Goal: Transaction & Acquisition: Purchase product/service

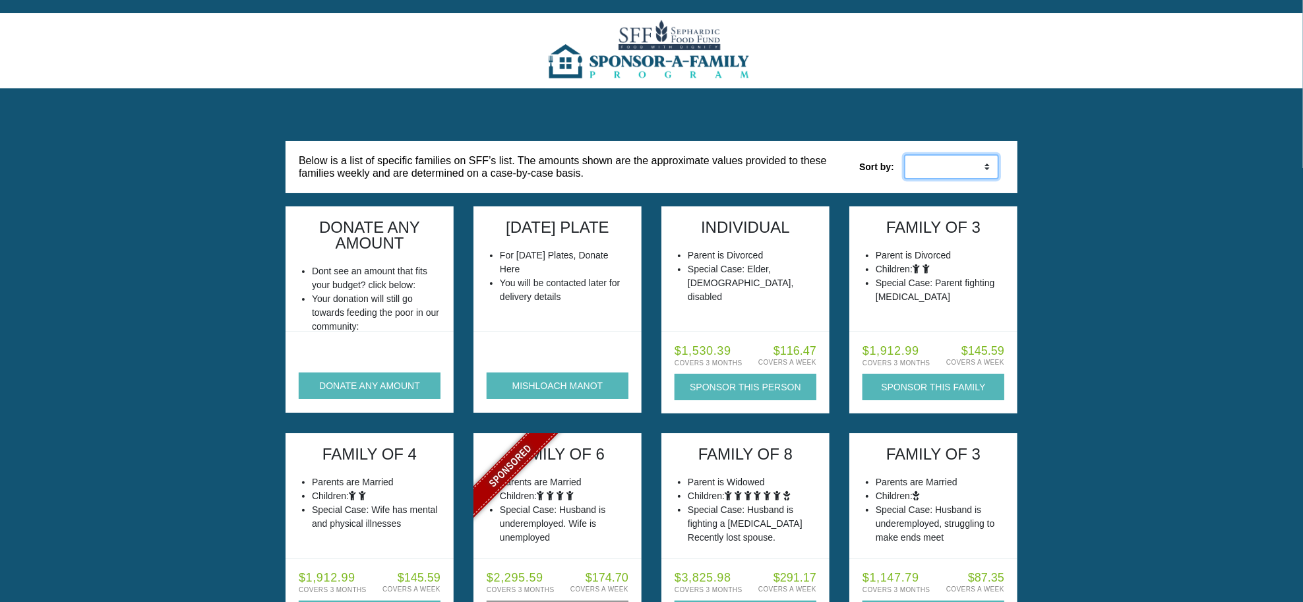
click at [964, 166] on select "Low to High High to Low" at bounding box center [951, 166] width 95 height 25
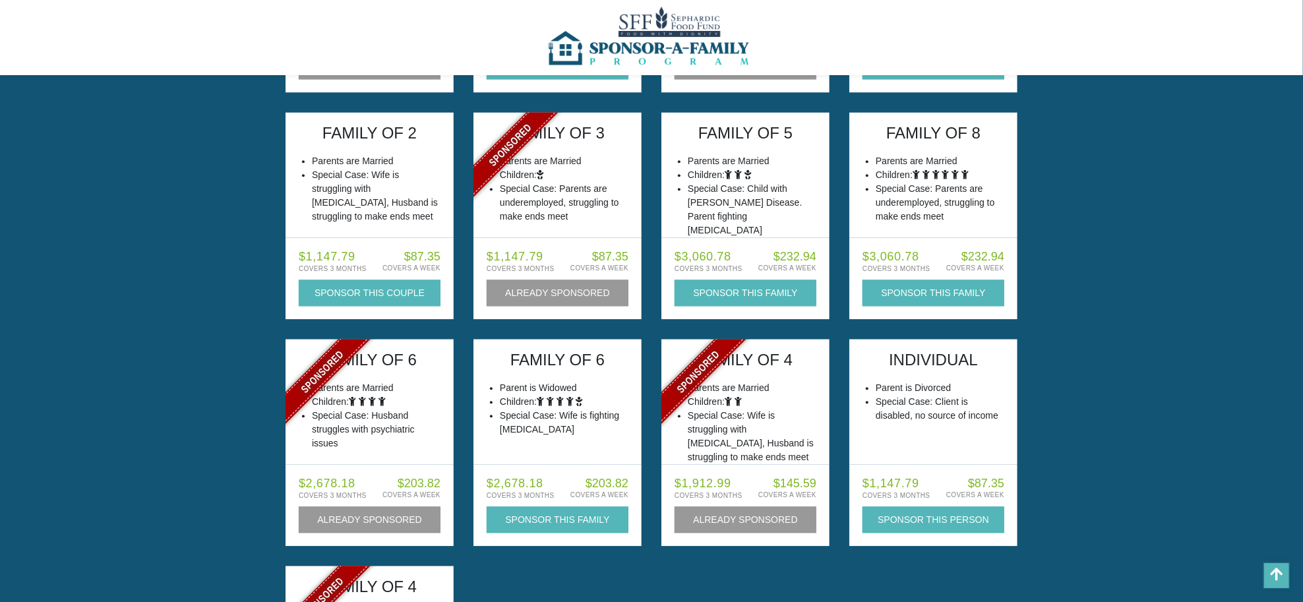
scroll to position [5631, 0]
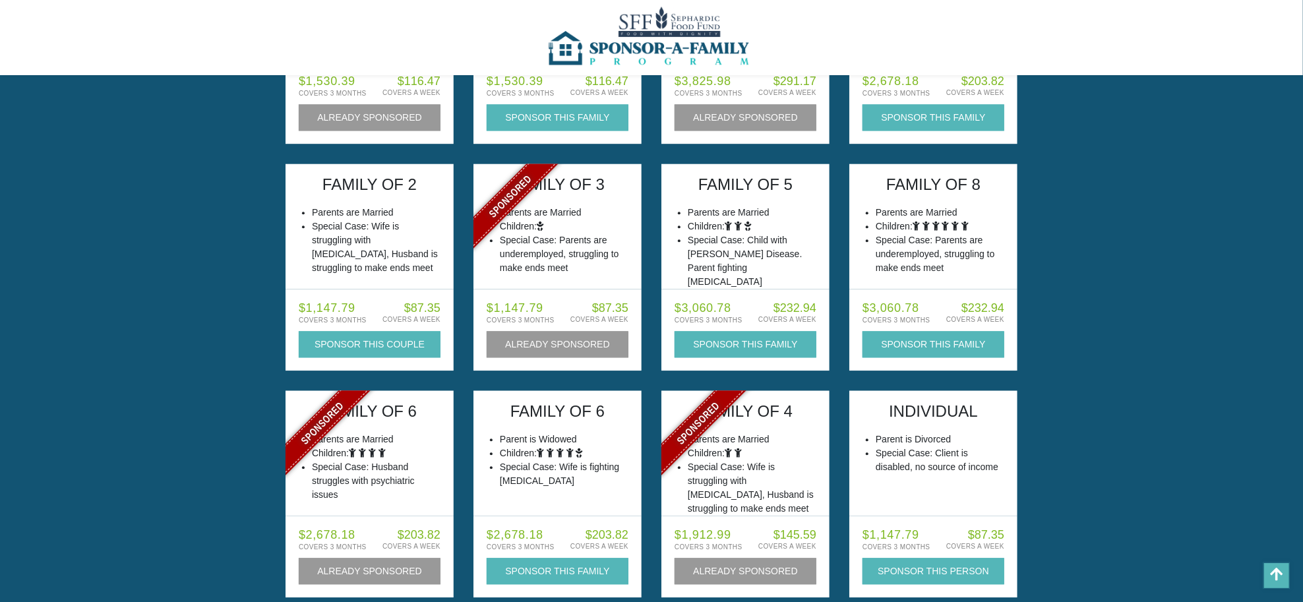
drag, startPoint x: 1165, startPoint y: 460, endPoint x: 1124, endPoint y: 405, distance: 67.9
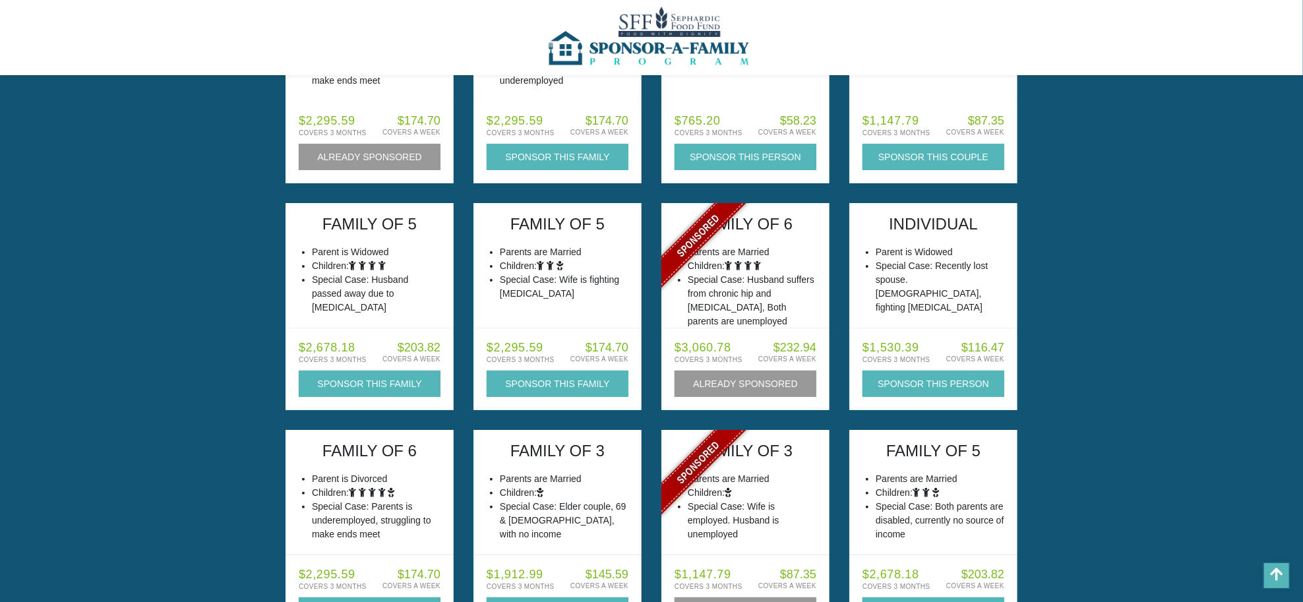
drag, startPoint x: 1079, startPoint y: 347, endPoint x: 969, endPoint y: 113, distance: 257.9
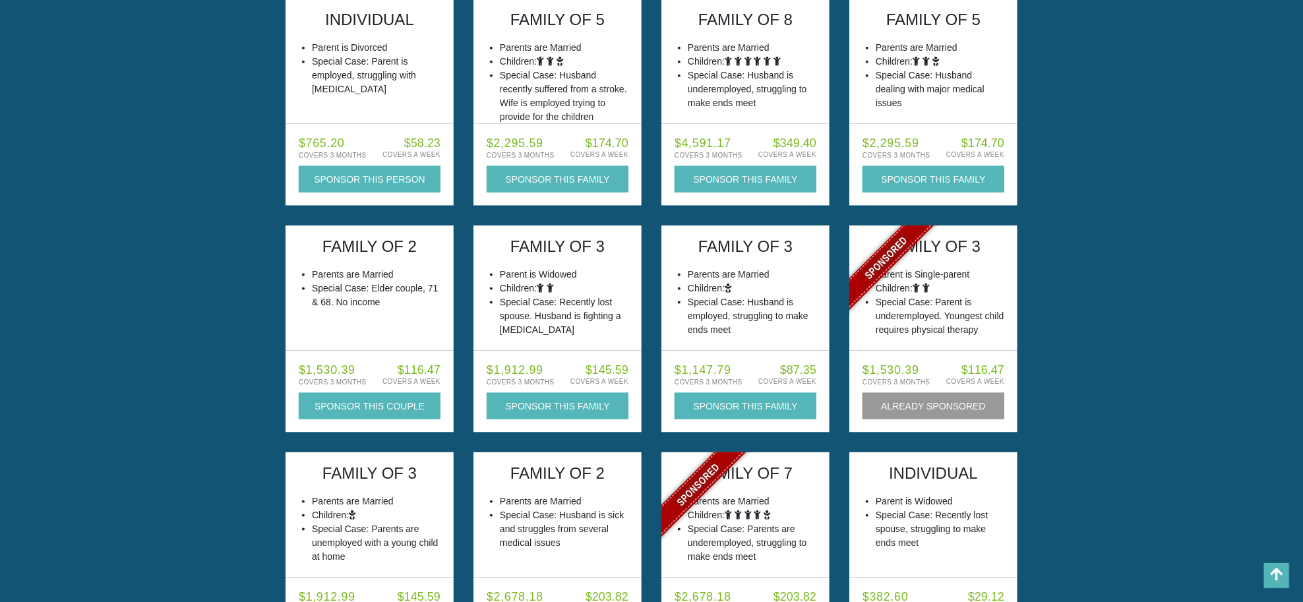
scroll to position [0, 0]
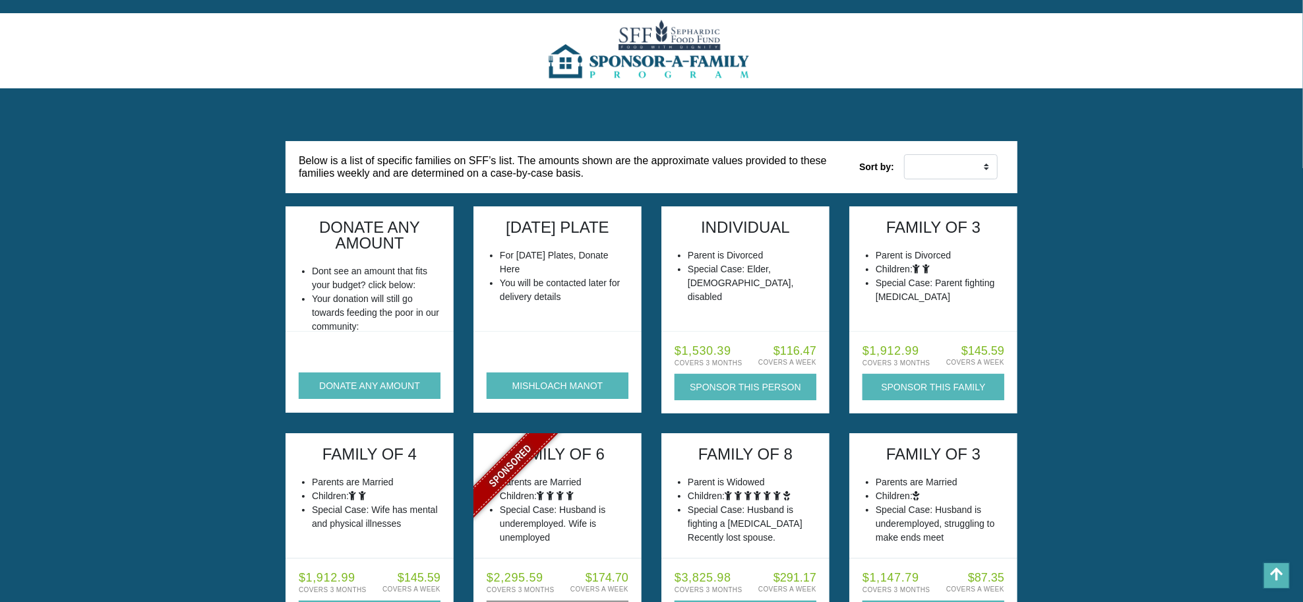
drag, startPoint x: 1071, startPoint y: 382, endPoint x: 849, endPoint y: 71, distance: 382.1
click at [381, 383] on button "DONATE ANY AMOUNT" at bounding box center [370, 386] width 142 height 26
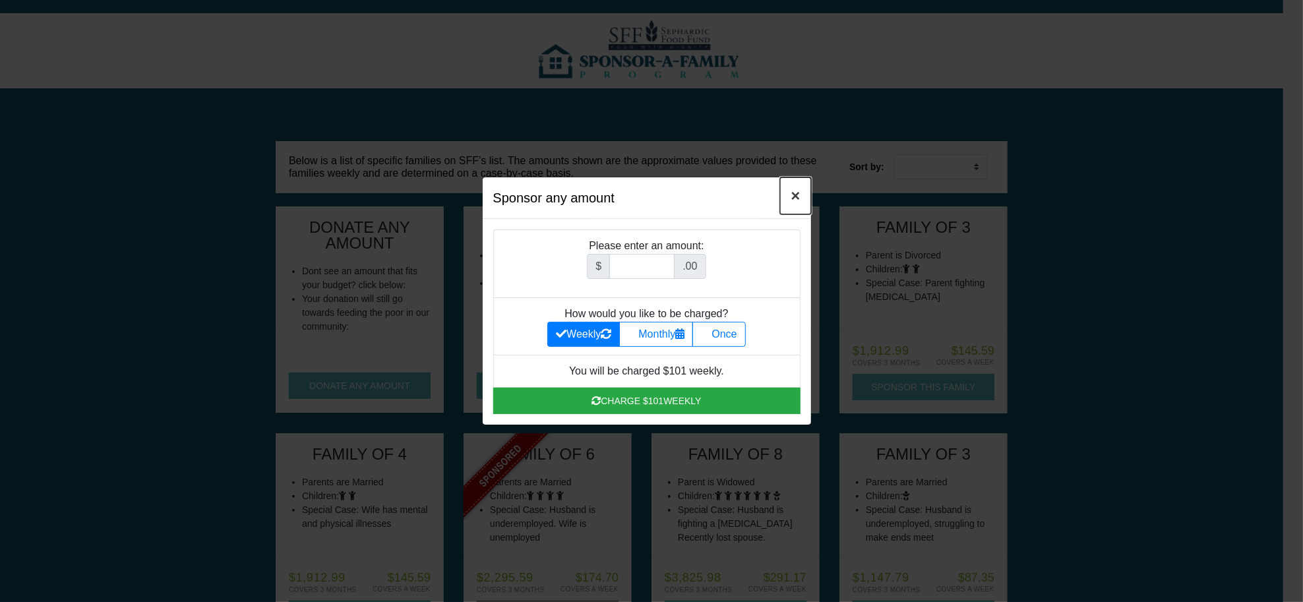
click at [799, 200] on span "×" at bounding box center [795, 196] width 9 height 18
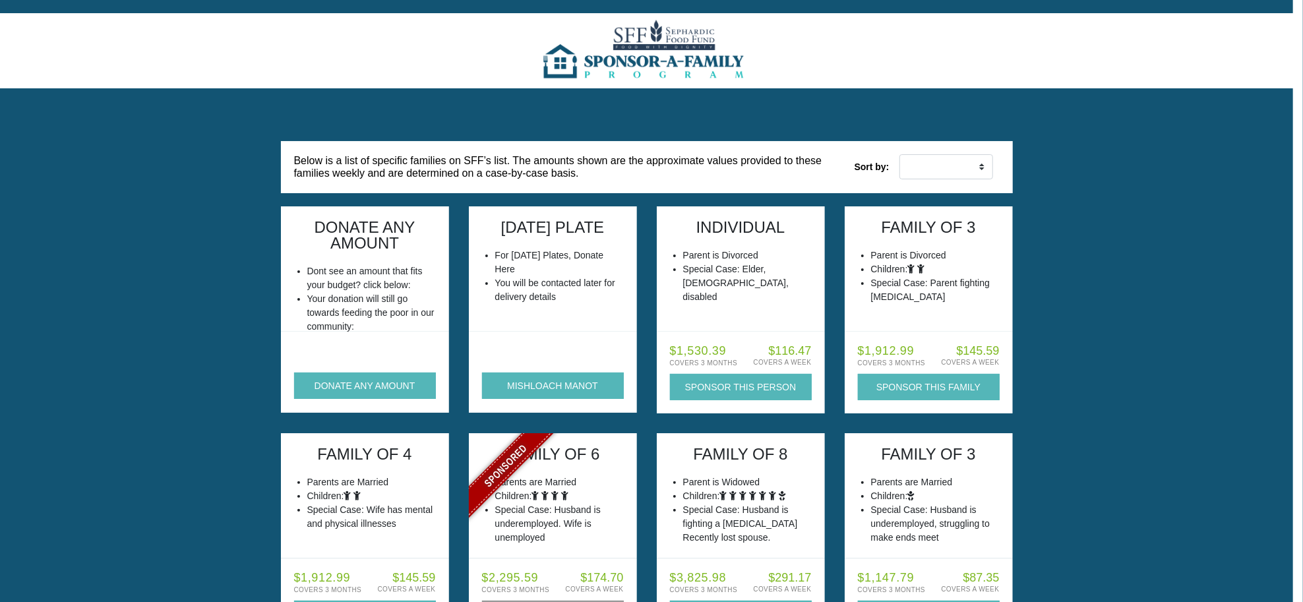
click at [659, 48] on img at bounding box center [646, 50] width 214 height 75
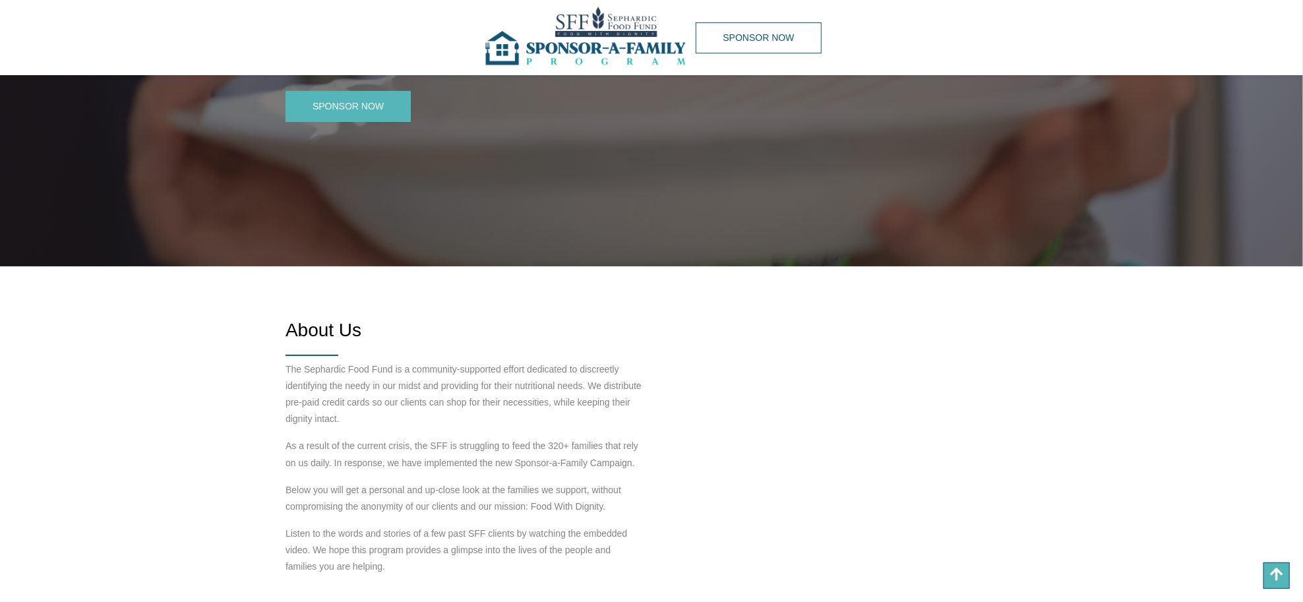
scroll to position [198, 0]
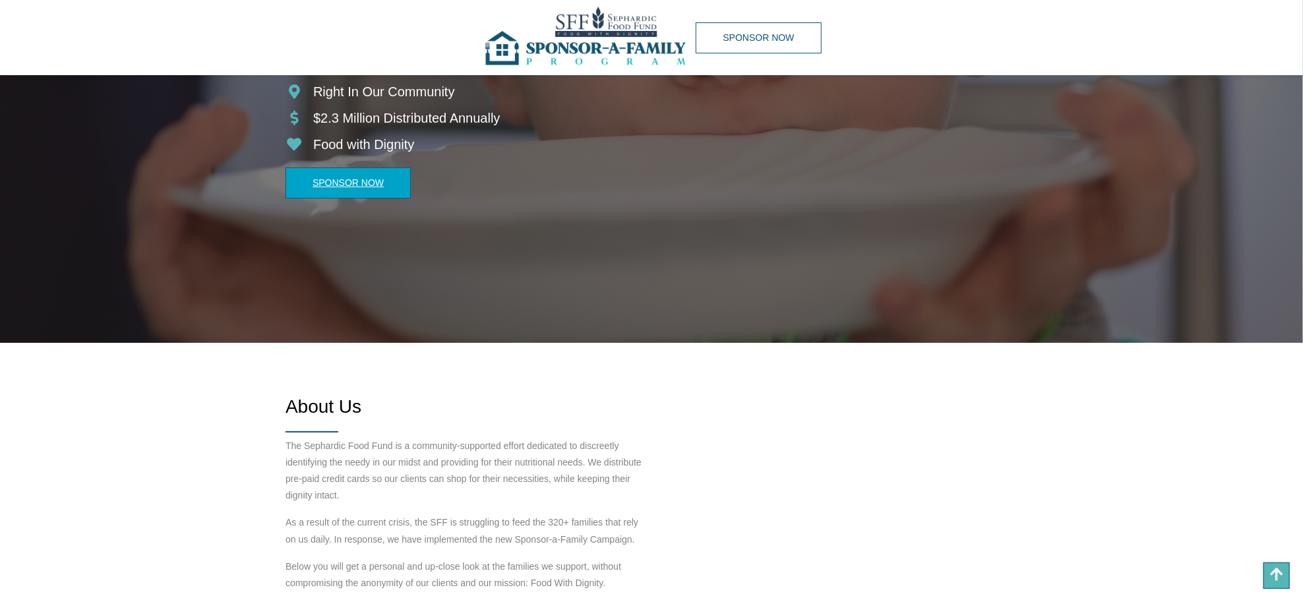
click at [367, 176] on link "Sponsor Now" at bounding box center [348, 183] width 125 height 31
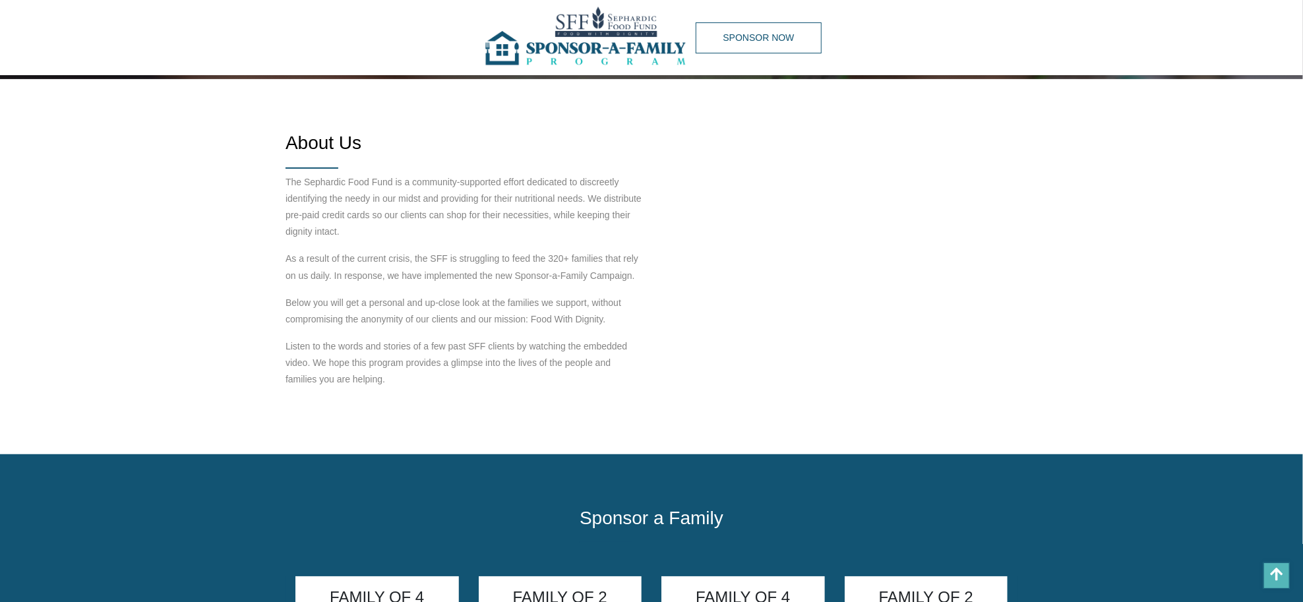
scroll to position [912, 0]
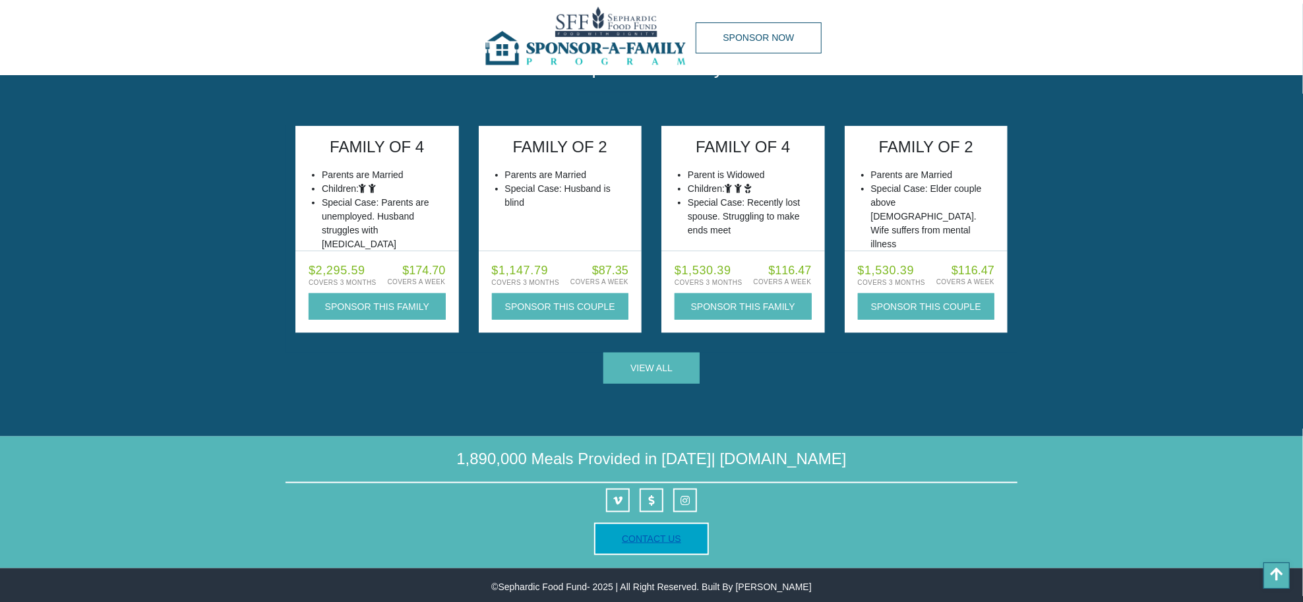
click at [628, 537] on link "Contact Us" at bounding box center [651, 539] width 59 height 11
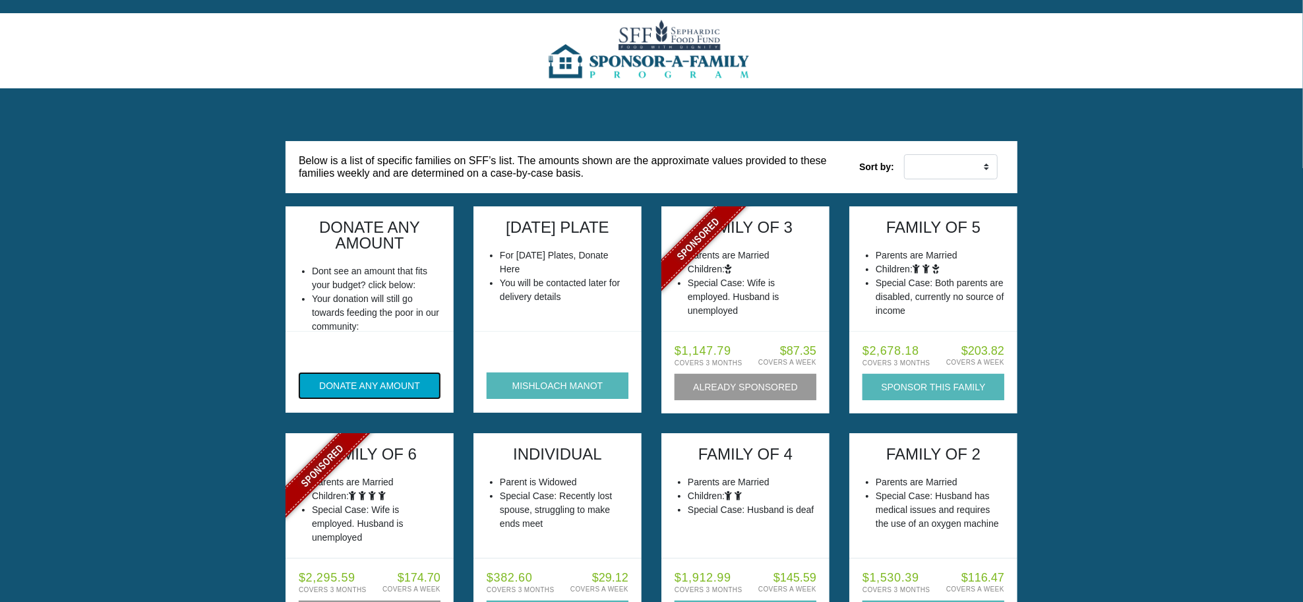
click at [383, 390] on button "DONATE ANY AMOUNT" at bounding box center [370, 386] width 142 height 26
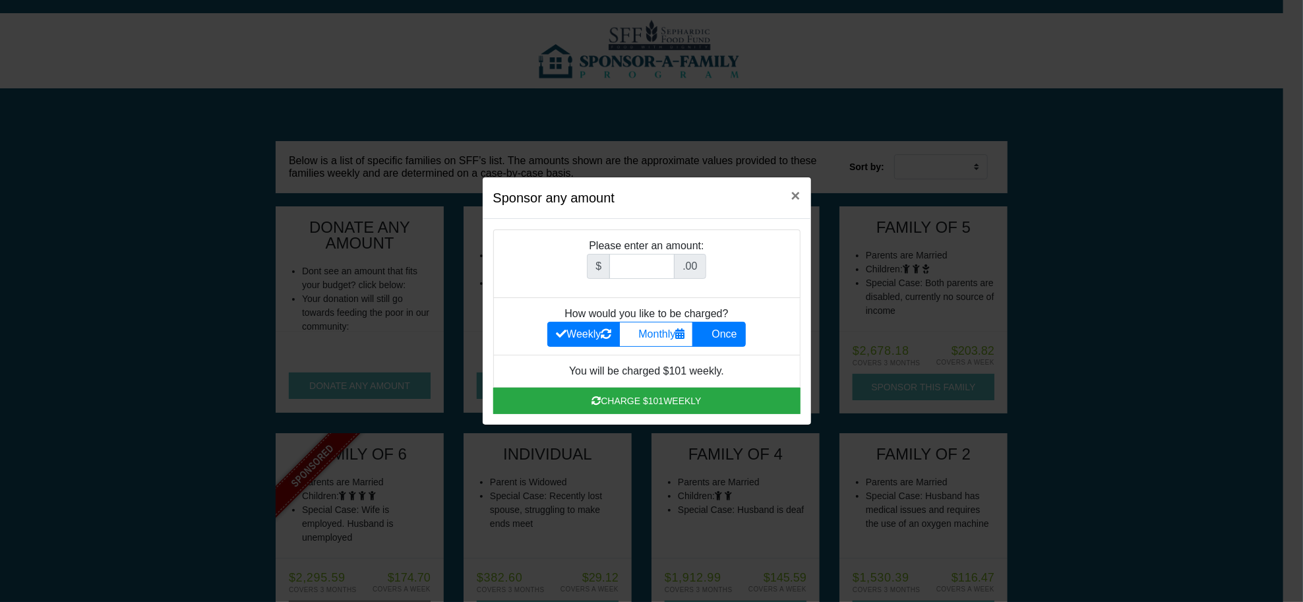
click at [721, 329] on label "Once" at bounding box center [718, 334] width 53 height 25
click at [710, 329] on input "Once" at bounding box center [705, 330] width 9 height 9
radio input "true"
click at [639, 259] on input "Amount (to the nearest dollar)" at bounding box center [641, 266] width 65 height 25
type input "501.00"
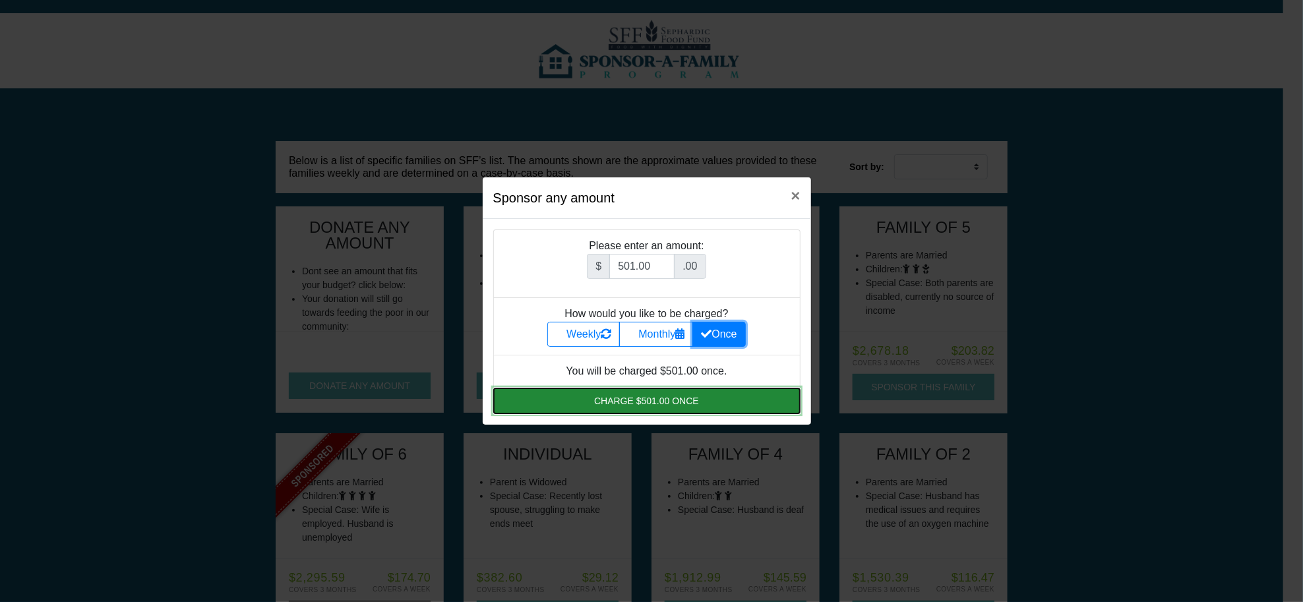
click at [648, 400] on button "Charge $501.00 once" at bounding box center [646, 401] width 307 height 26
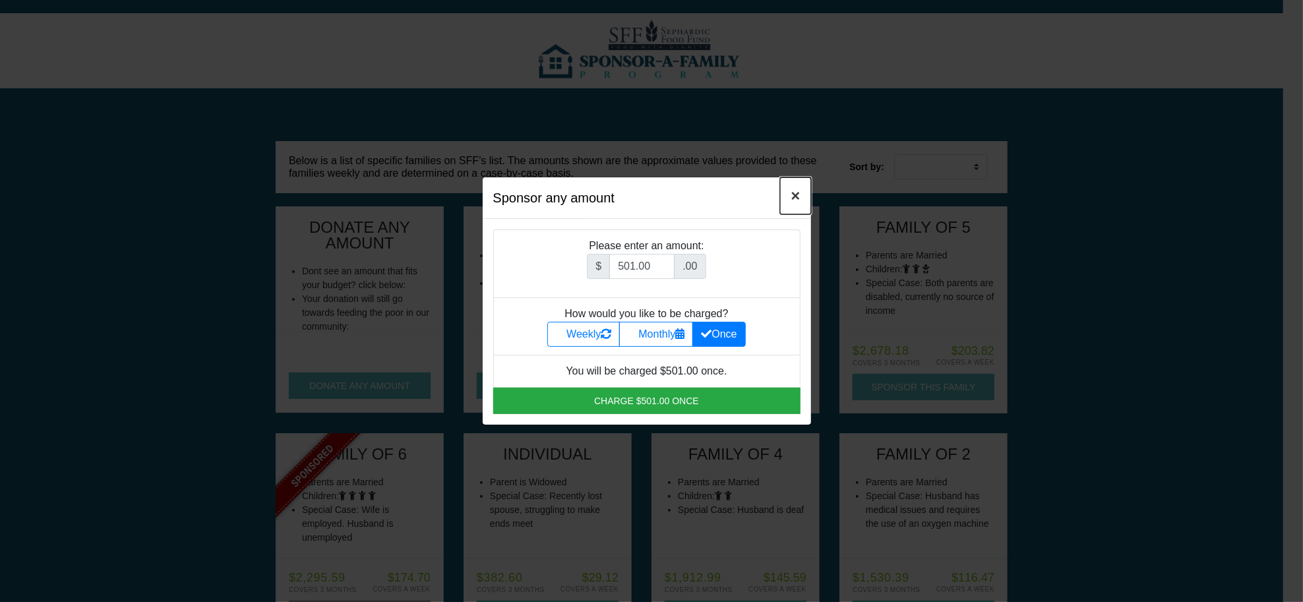
click at [792, 190] on span "×" at bounding box center [795, 196] width 9 height 18
